Goal: Navigation & Orientation: Find specific page/section

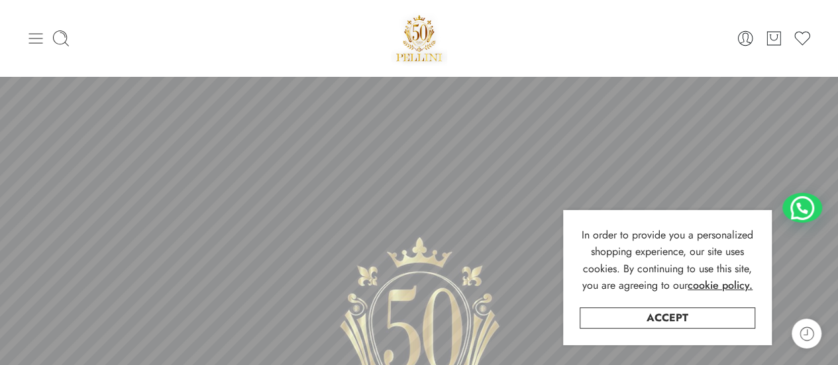
click at [34, 35] on icon at bounding box center [35, 38] width 19 height 19
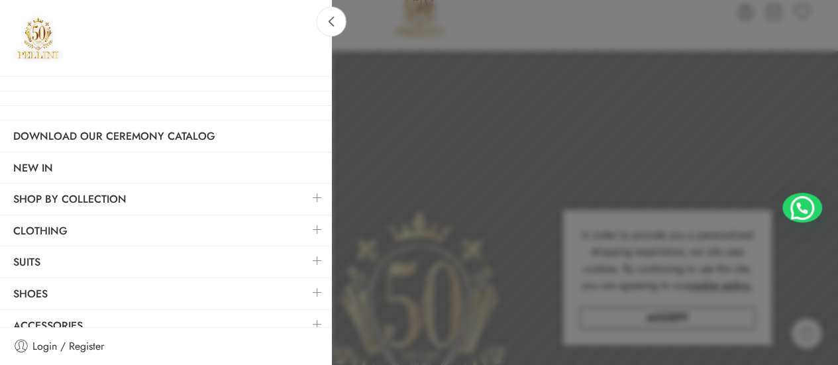
scroll to position [26, 0]
click at [307, 225] on link at bounding box center [317, 229] width 28 height 28
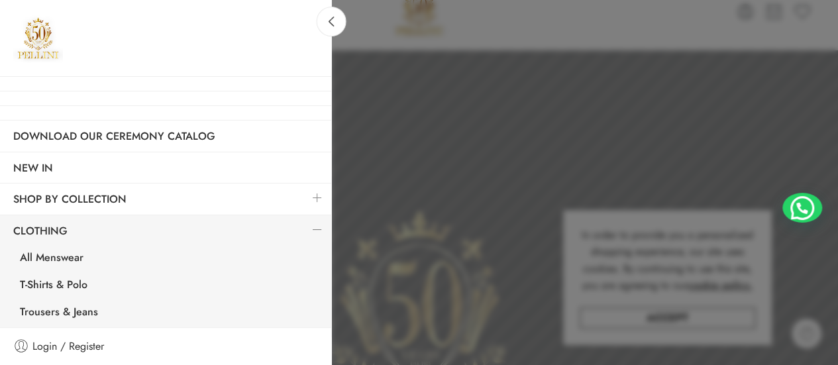
click at [139, 66] on h3 at bounding box center [165, 38] width 331 height 77
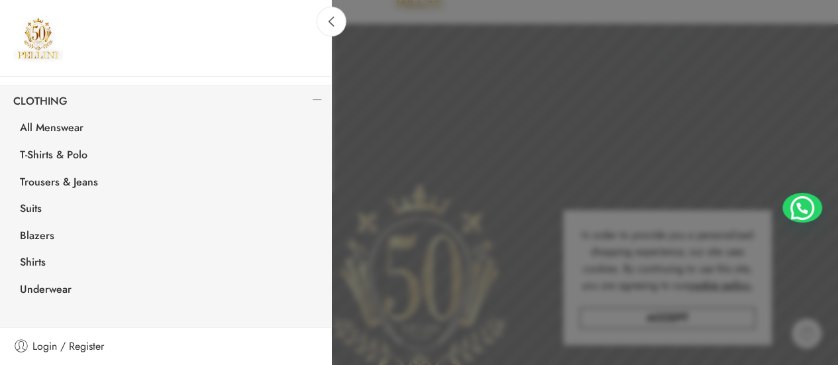
scroll to position [127, 0]
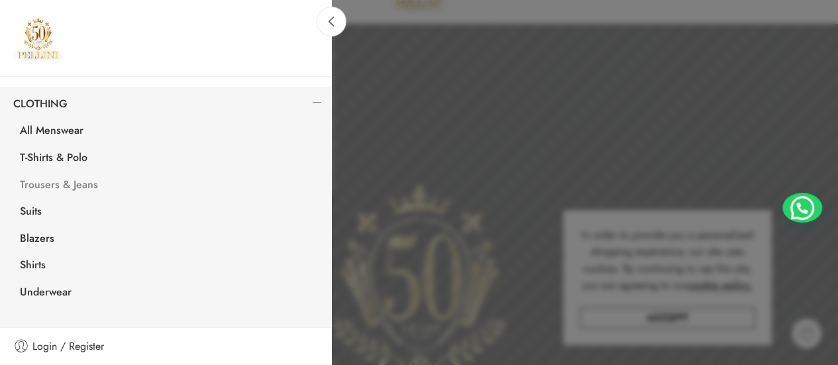
click at [68, 179] on link "Trousers & Jeans" at bounding box center [169, 186] width 325 height 27
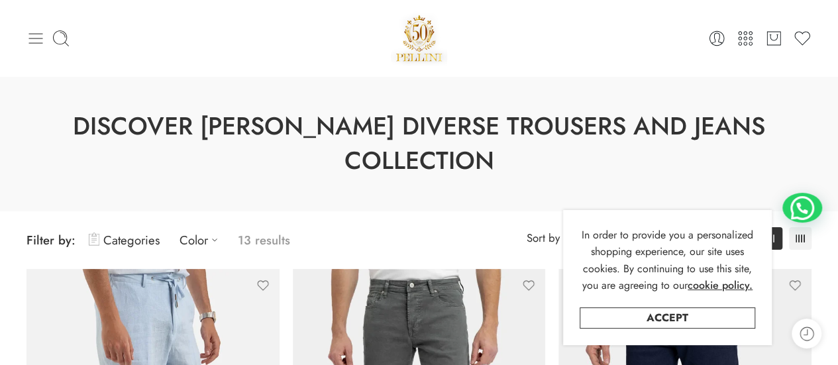
click at [36, 33] on icon at bounding box center [36, 38] width 14 height 11
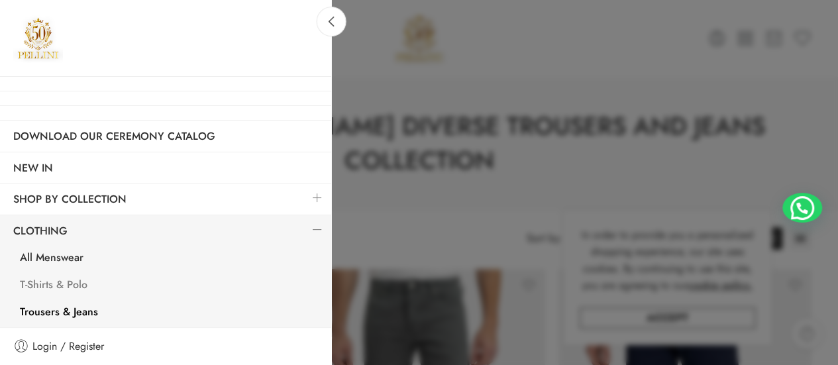
click at [54, 279] on link "T-Shirts & Polo" at bounding box center [169, 286] width 325 height 27
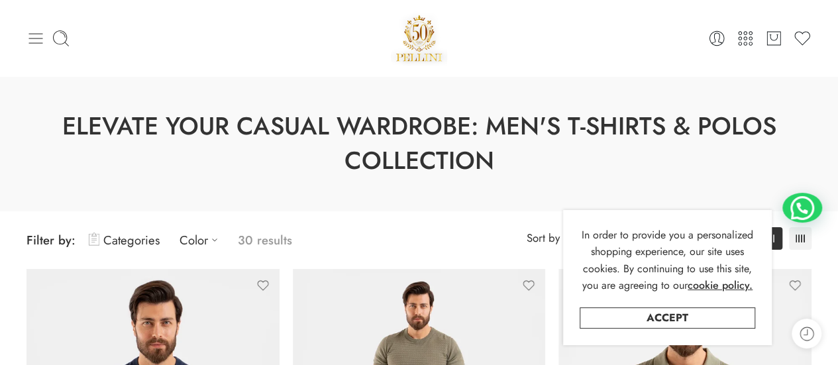
click at [34, 36] on icon at bounding box center [35, 38] width 19 height 19
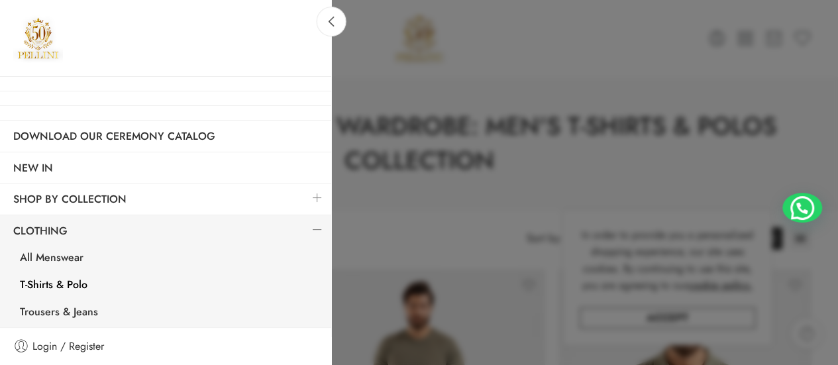
click at [310, 202] on link at bounding box center [317, 197] width 28 height 28
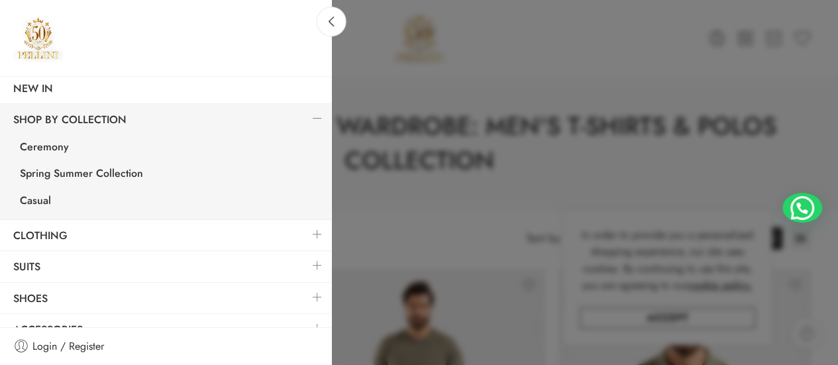
scroll to position [94, 0]
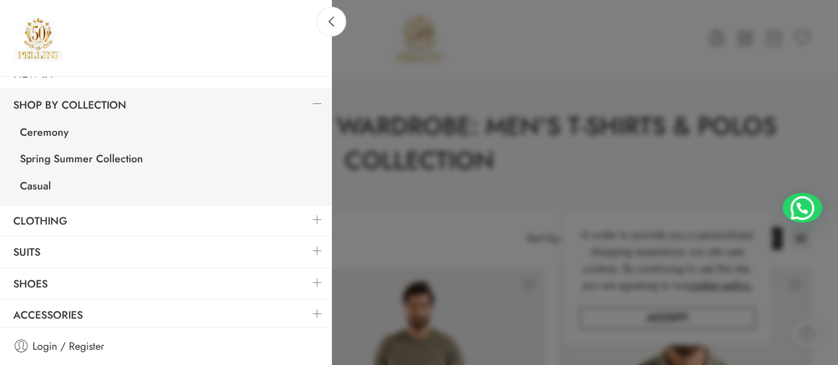
click at [305, 309] on link at bounding box center [317, 313] width 28 height 28
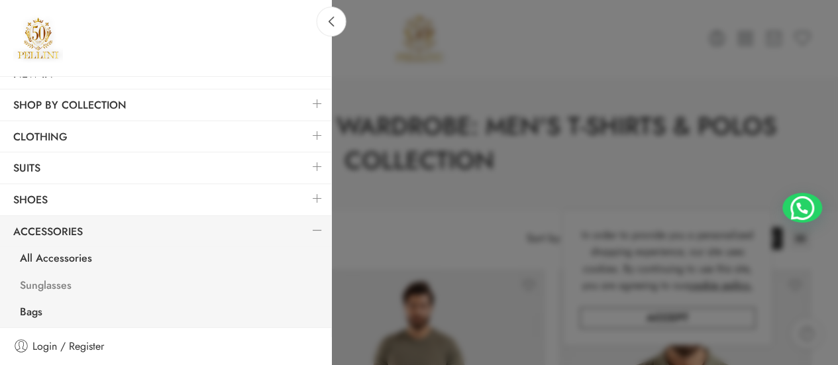
click at [52, 279] on link "Sunglasses" at bounding box center [169, 287] width 325 height 27
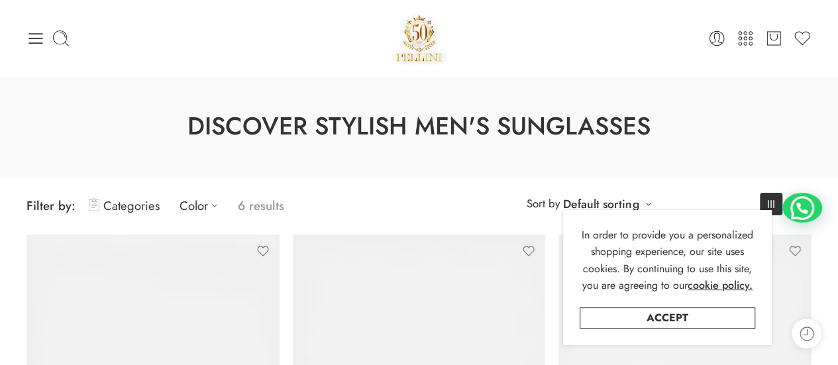
click at [343, 191] on span "Filter by: Categories Color 6 results" at bounding box center [222, 205] width 393 height 31
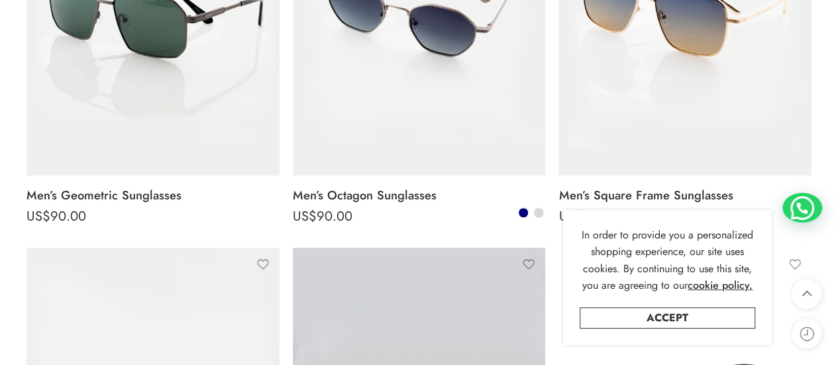
scroll to position [397, 0]
